Goal: Task Accomplishment & Management: Manage account settings

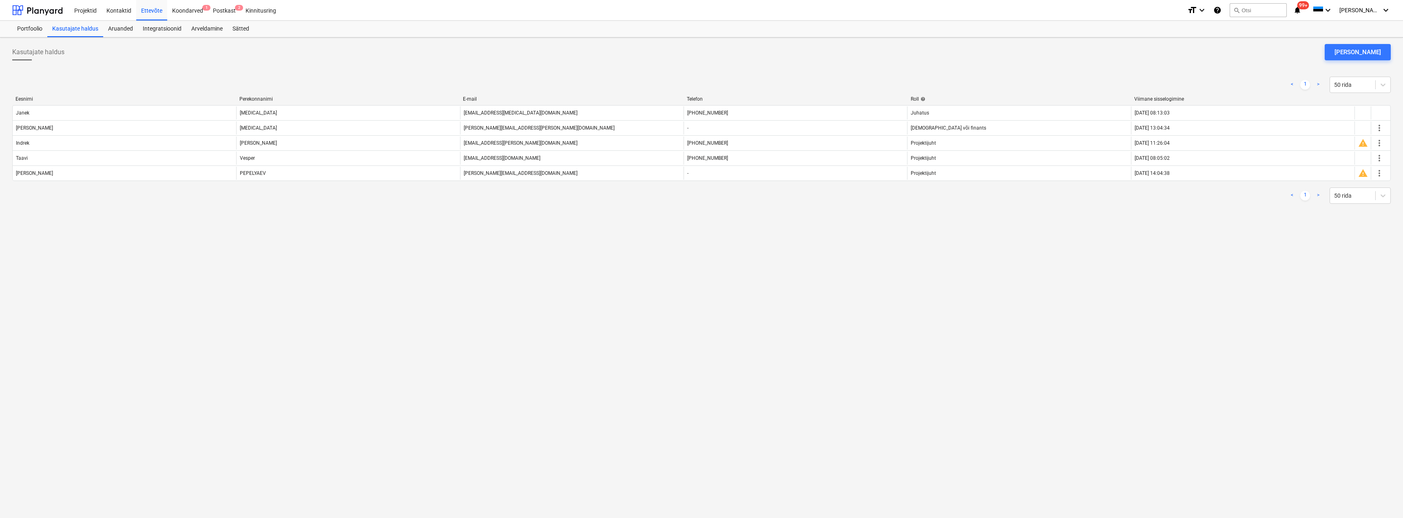
click at [837, 334] on div "Kasutajate haldus [PERSON_NAME] kasutaja < 1 > 50 rida Eesnimi Perekonnanimi E-…" at bounding box center [701, 278] width 1403 height 481
click at [82, 11] on div "Projektid" at bounding box center [85, 10] width 32 height 21
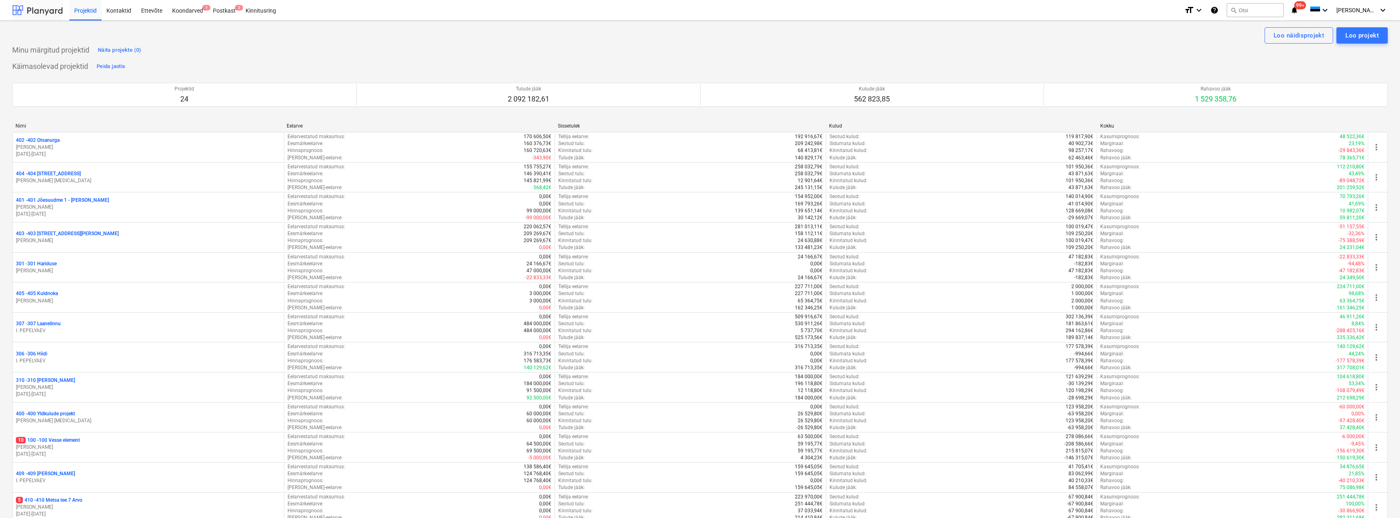
click at [31, 11] on div at bounding box center [37, 10] width 51 height 20
click at [217, 7] on div "Postkast 2" at bounding box center [224, 10] width 33 height 21
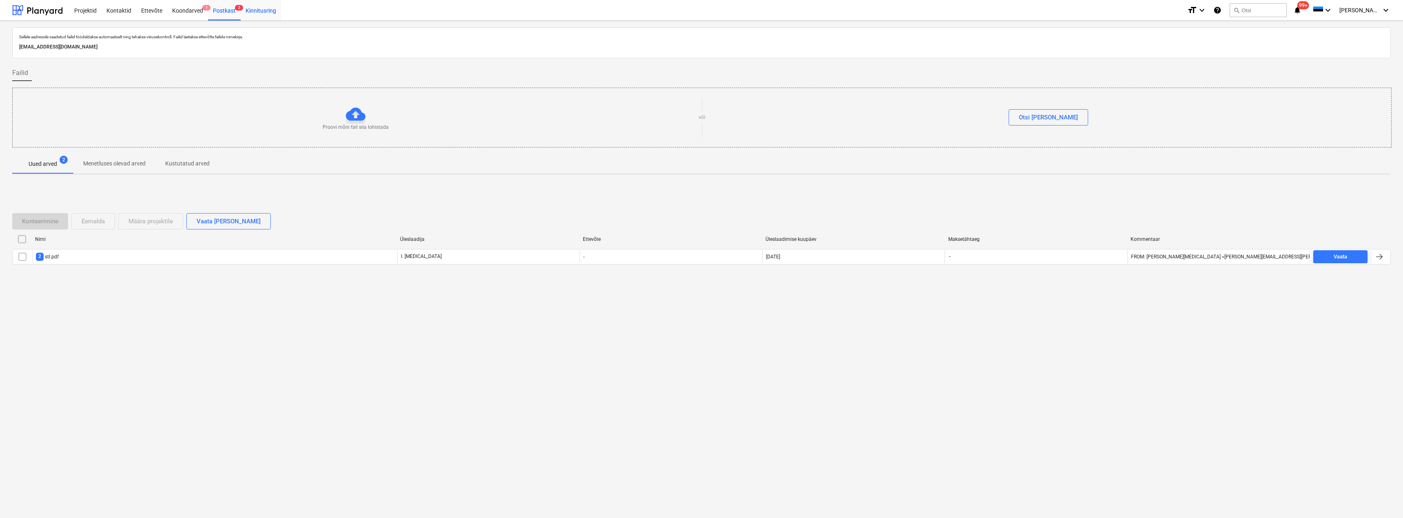
click at [252, 9] on div "Kinnitusring" at bounding box center [261, 10] width 40 height 21
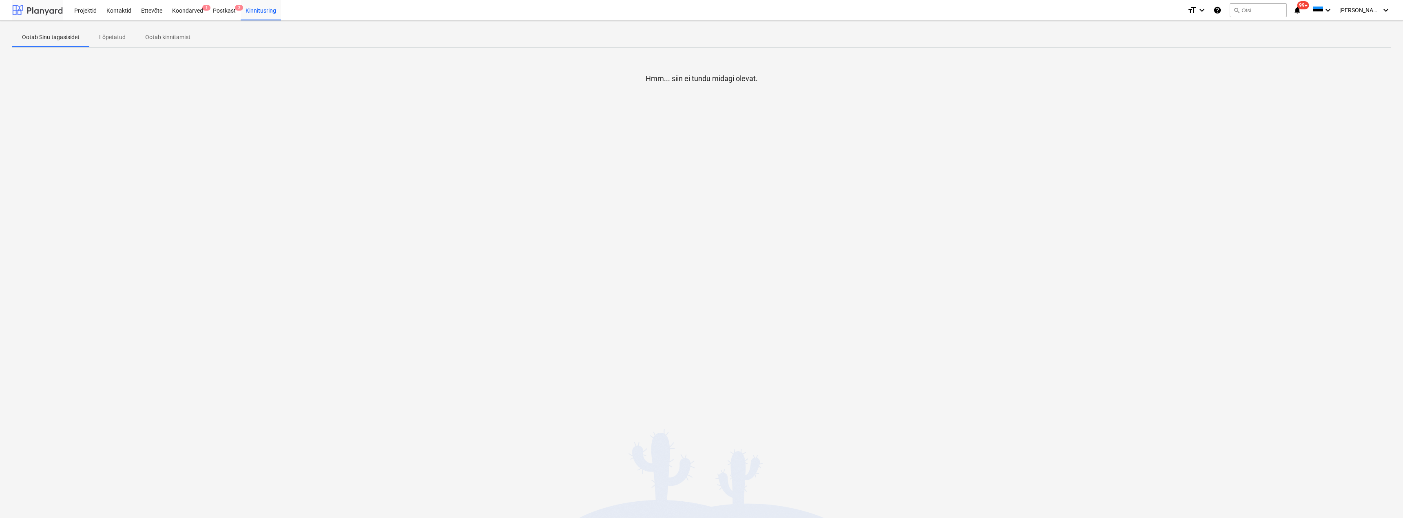
click at [48, 10] on div at bounding box center [37, 10] width 51 height 20
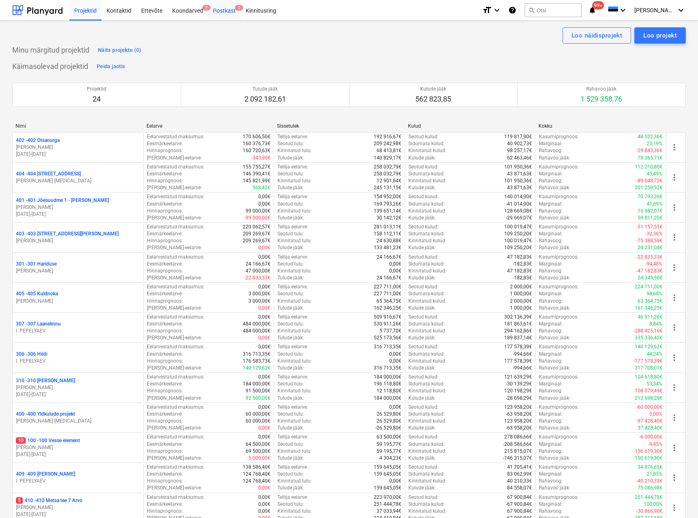
click at [223, 5] on div "Postkast 2" at bounding box center [224, 10] width 33 height 21
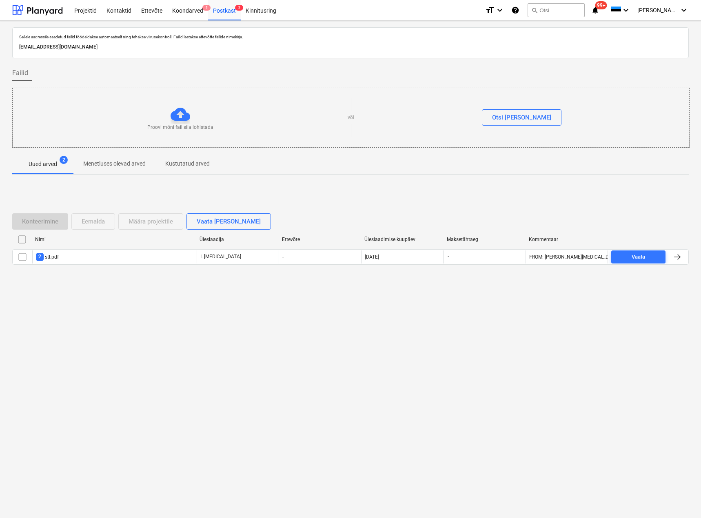
click at [391, 304] on div "Sellele aadressile saadetud failid töödeldakse automaatselt ning tehakse viirus…" at bounding box center [350, 269] width 701 height 497
drag, startPoint x: 189, startPoint y: 46, endPoint x: 14, endPoint y: 44, distance: 175.4
click at [14, 44] on div "Sellele aadressile saadetud failid töödeldakse automaatselt ning tehakse viirus…" at bounding box center [350, 42] width 676 height 31
copy p "[EMAIL_ADDRESS][DOMAIN_NAME]"
click at [143, 10] on div "Ettevõte" at bounding box center [151, 10] width 31 height 21
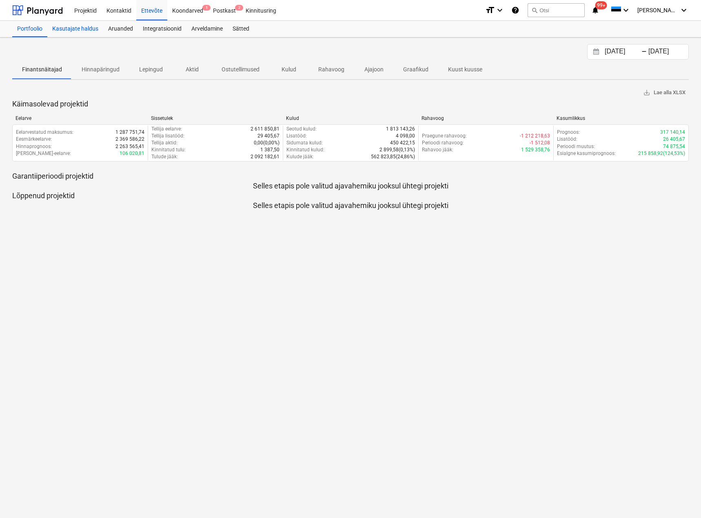
click at [76, 24] on div "Kasutajate haldus" at bounding box center [75, 29] width 56 height 16
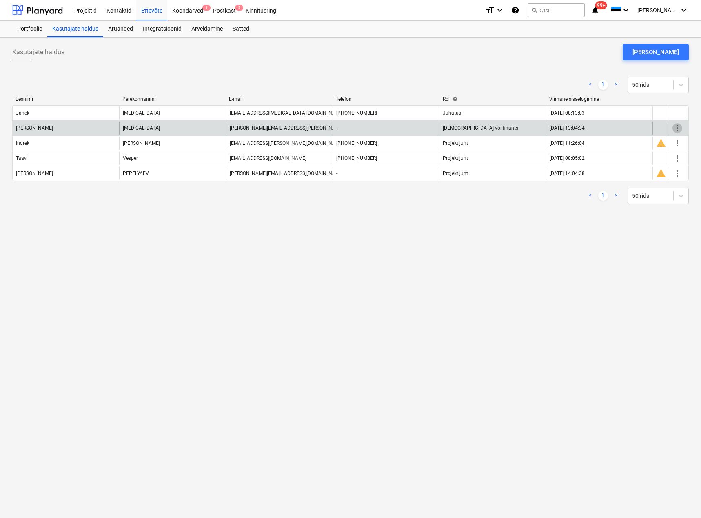
click at [677, 127] on span "more_vert" at bounding box center [677, 128] width 10 height 10
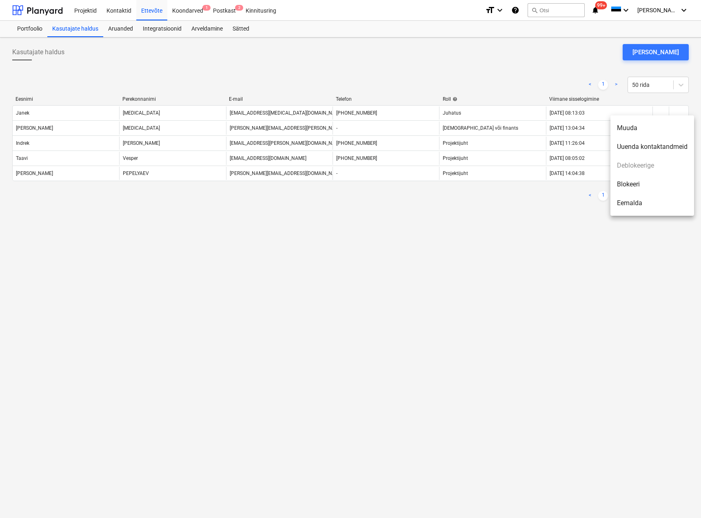
click at [633, 149] on li "Uuenda kontaktandmeid" at bounding box center [652, 146] width 84 height 19
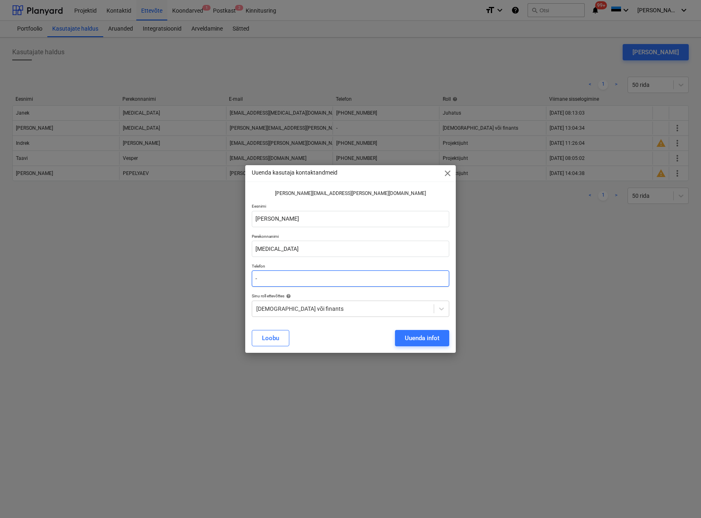
click at [308, 279] on input "-" at bounding box center [350, 278] width 197 height 16
type input "56638860"
click at [411, 332] on button "Uuenda infot" at bounding box center [422, 338] width 54 height 16
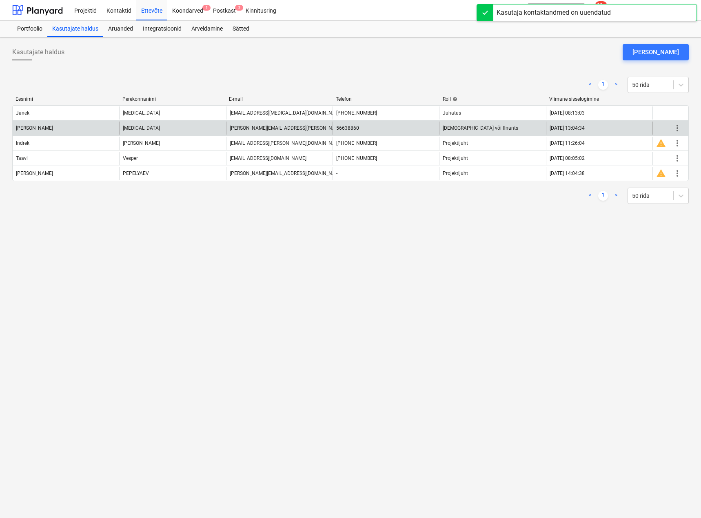
click at [105, 130] on div "[PERSON_NAME]" at bounding box center [66, 128] width 106 height 13
